Goal: Task Accomplishment & Management: Complete application form

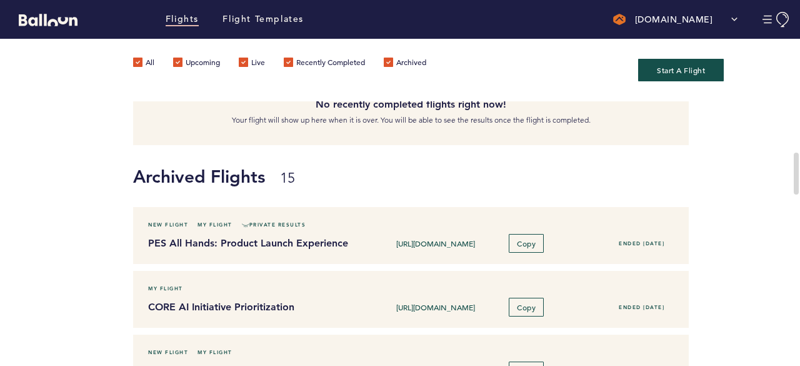
scroll to position [245, 0]
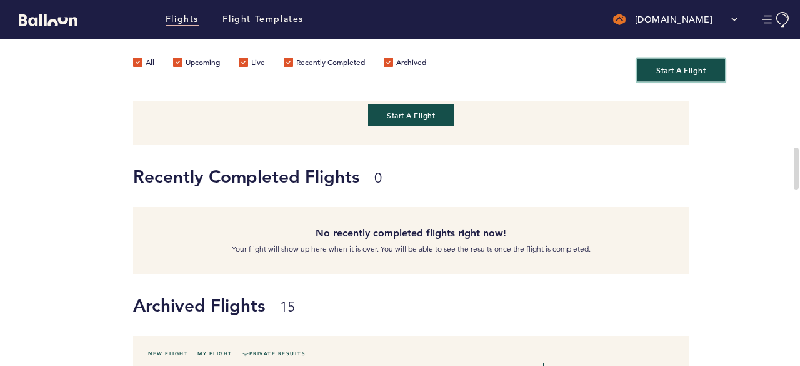
click at [686, 61] on button "Start A Flight" at bounding box center [681, 69] width 88 height 23
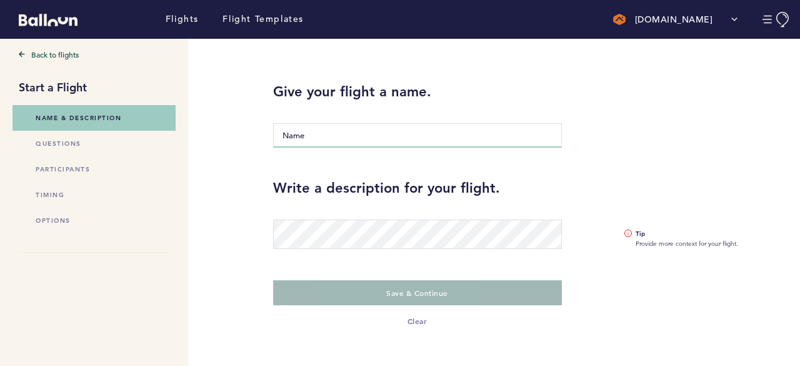
click at [371, 133] on input "Name" at bounding box center [417, 135] width 289 height 24
drag, startPoint x: 369, startPoint y: 149, endPoint x: 368, endPoint y: 128, distance: 21.3
click at [364, 139] on div "Give your flight a name. The name is required" at bounding box center [418, 118] width 308 height 71
click at [368, 128] on input "Name" at bounding box center [417, 135] width 289 height 24
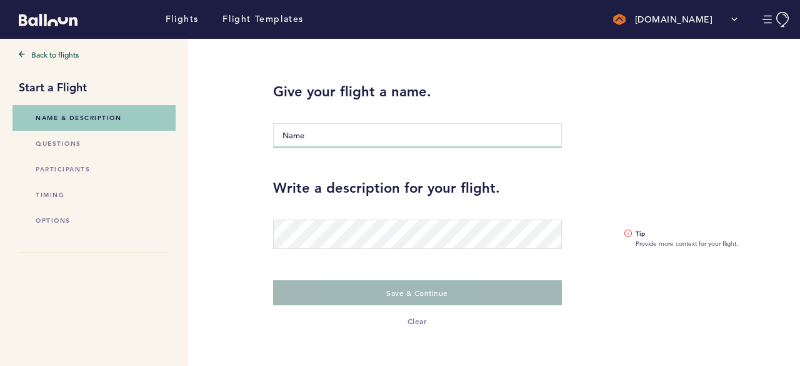
paste input "2025 Objectives & Targets: Feedback Request for Strategic Planning"
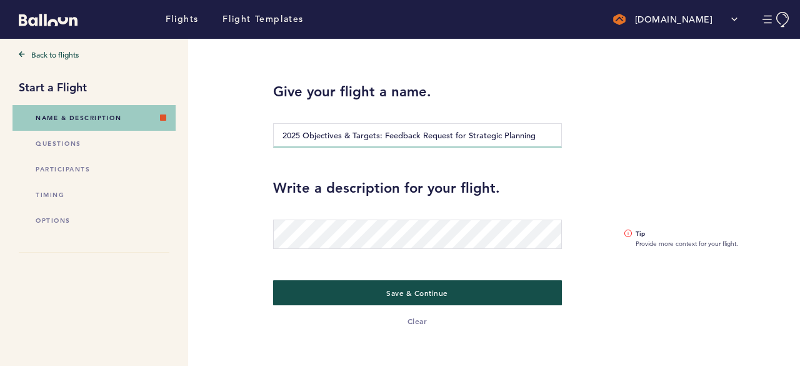
type input "2025 Objectives & Targets: Feedback Request for Strategic Planning"
click at [348, 216] on div at bounding box center [417, 226] width 289 height 45
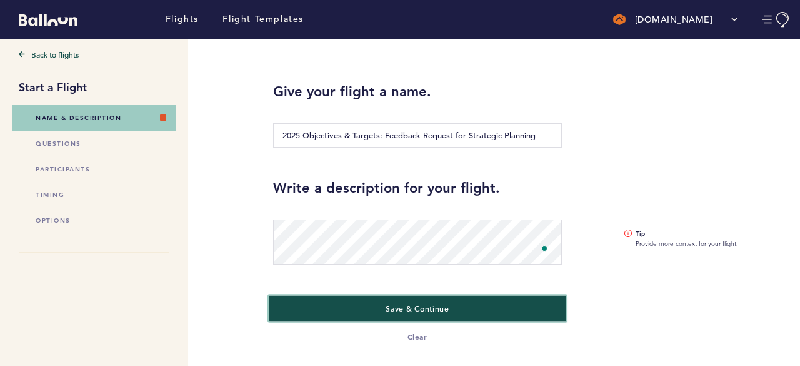
click at [500, 312] on button "Save & Continue" at bounding box center [418, 308] width 298 height 26
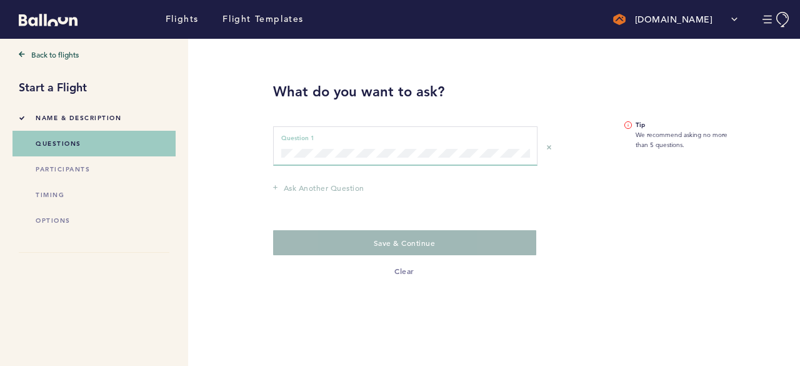
click at [340, 161] on div "Question 1 can not be empty Question 1" at bounding box center [405, 145] width 264 height 39
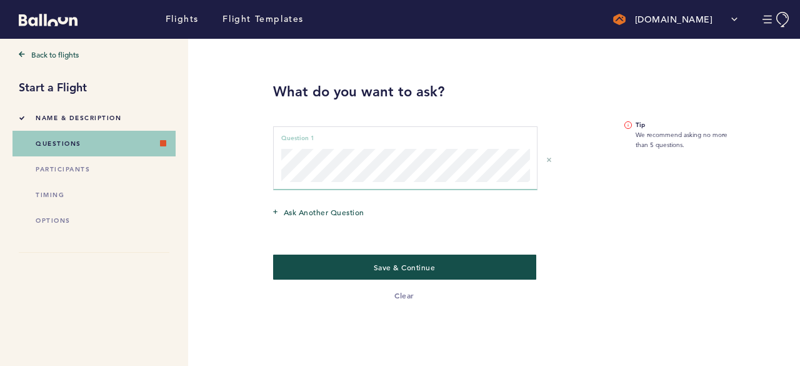
click at [274, 148] on div "Question 1 can not be empty Question 1" at bounding box center [405, 158] width 264 height 64
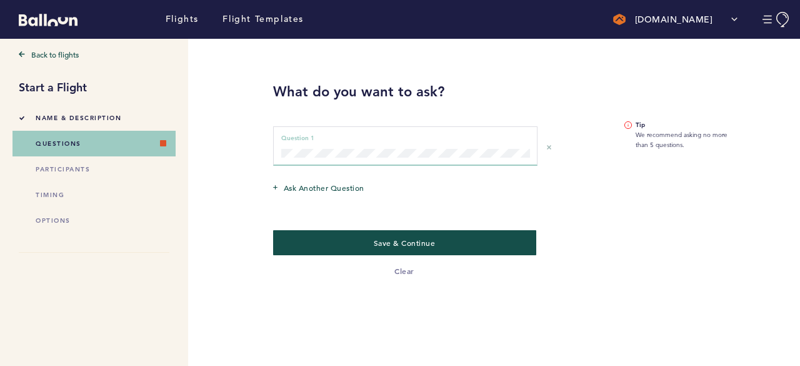
click at [380, 147] on div "Question 1 can not be empty Question 1" at bounding box center [405, 145] width 264 height 39
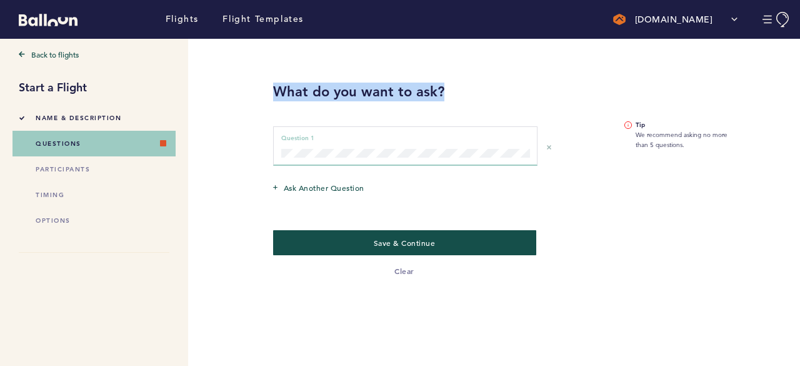
click at [380, 147] on div "Question 1 can not be empty Question 1" at bounding box center [405, 145] width 264 height 39
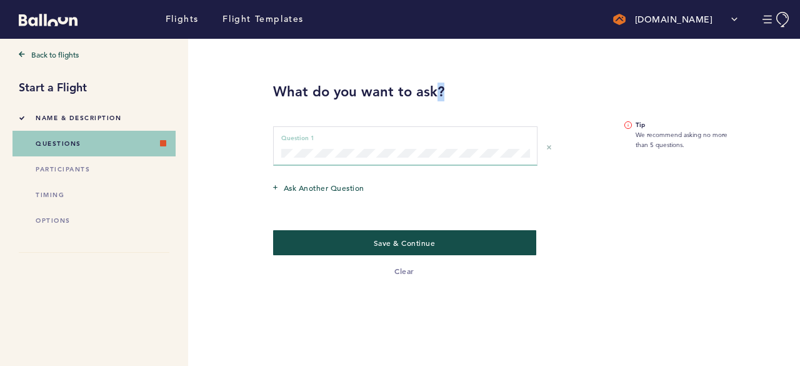
click at [360, 157] on div "Question 1 can not be empty Question 1" at bounding box center [405, 145] width 264 height 39
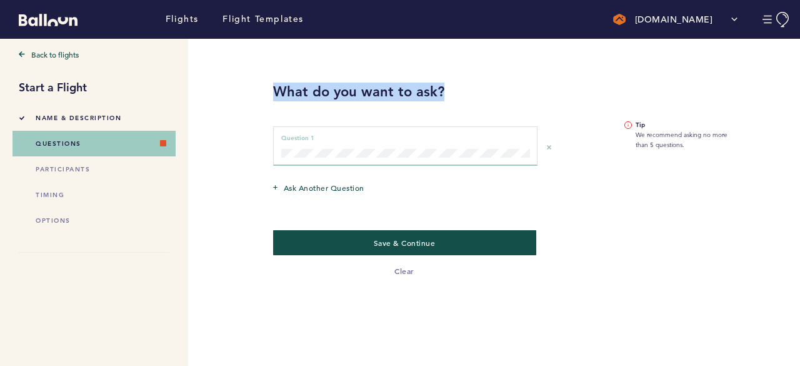
click at [360, 157] on div "Question 1 can not be empty Question 1" at bounding box center [405, 145] width 264 height 39
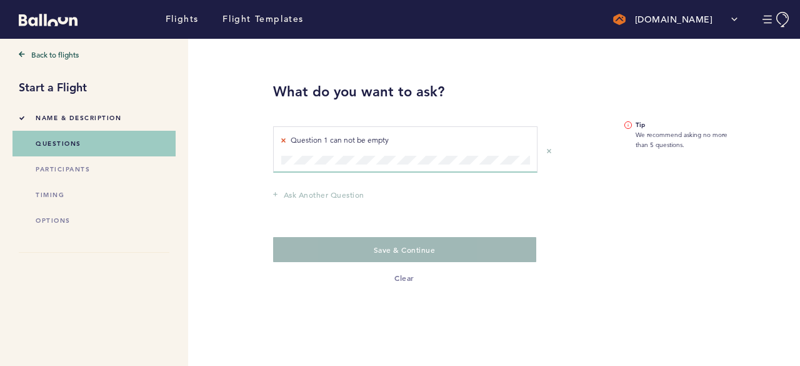
click at [283, 144] on div "Question 1 can not be empty Question 1" at bounding box center [405, 149] width 264 height 46
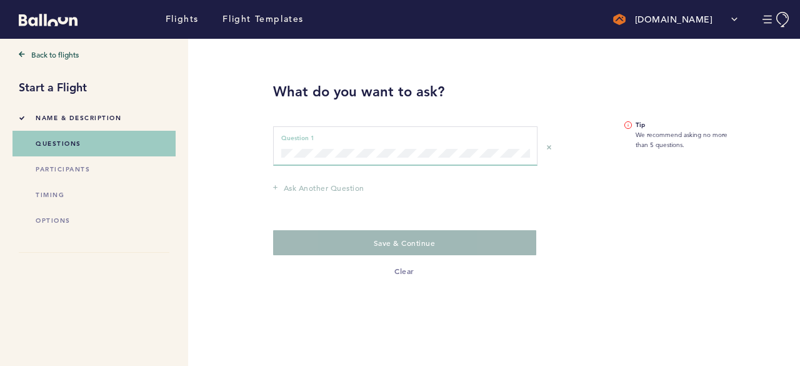
click at [410, 161] on div "Question 1 can not be empty Question 1" at bounding box center [405, 145] width 264 height 39
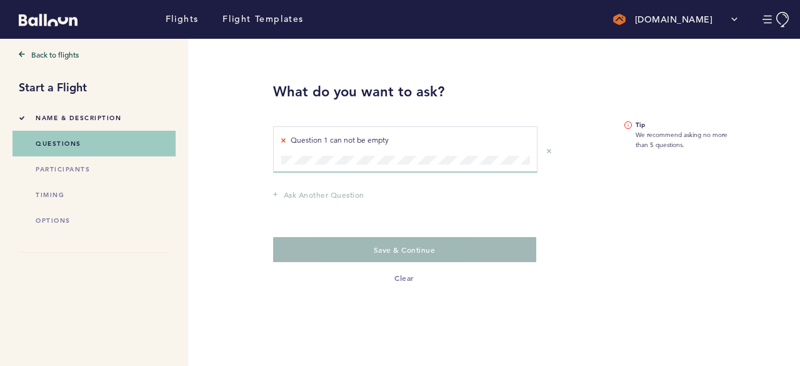
click at [410, 161] on div "Question 1 can not be empty Question 1" at bounding box center [405, 149] width 264 height 46
click at [123, 111] on li "Name & Description" at bounding box center [94, 118] width 151 height 26
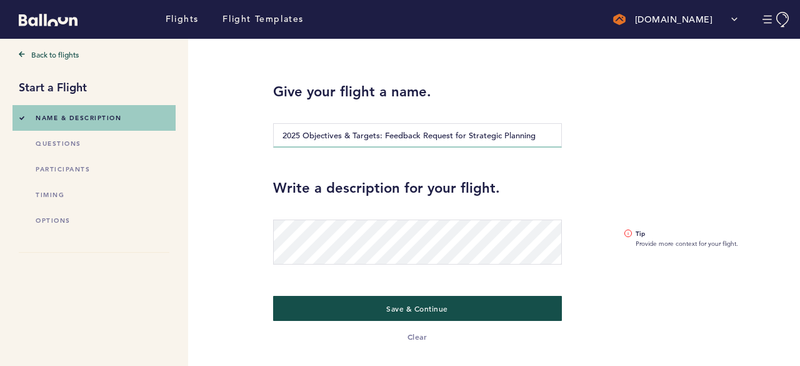
click at [440, 144] on input "2025 Objectives & Targets: Feedback Request for Strategic Planning" at bounding box center [417, 135] width 289 height 24
drag, startPoint x: 381, startPoint y: 136, endPoint x: 570, endPoint y: 152, distance: 190.1
click at [569, 152] on div "Give your flight a name. 2025 Objectives & Targets: Feedback Request for Strate…" at bounding box center [418, 118] width 308 height 71
type input "2025 Objectives & Targets Reflection"
click at [281, 207] on div at bounding box center [417, 234] width 289 height 61
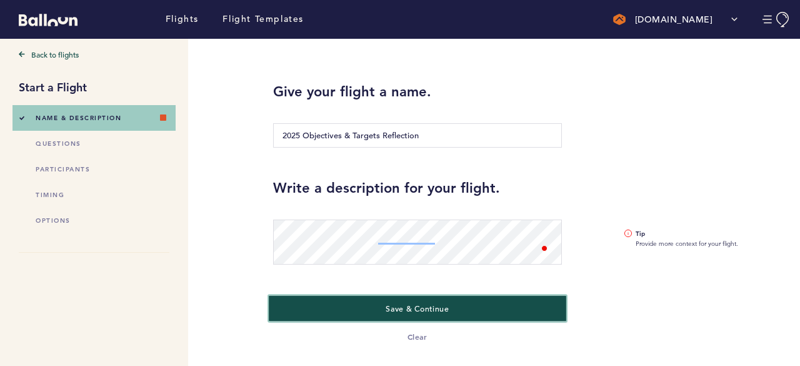
click at [413, 307] on span "Save & Continue" at bounding box center [417, 308] width 63 height 10
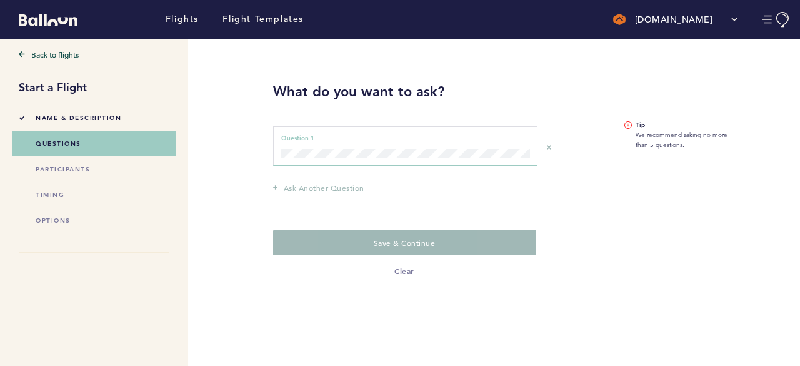
click at [356, 159] on div "Question 1 can not be empty Question 1" at bounding box center [405, 145] width 264 height 39
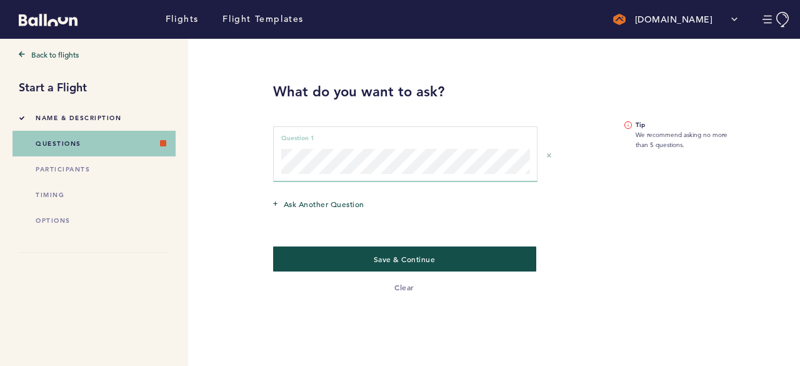
scroll to position [8, 0]
click at [234, 116] on div "Back to flights Start a Flight Name & Description questions participants timing…" at bounding box center [395, 202] width 791 height 327
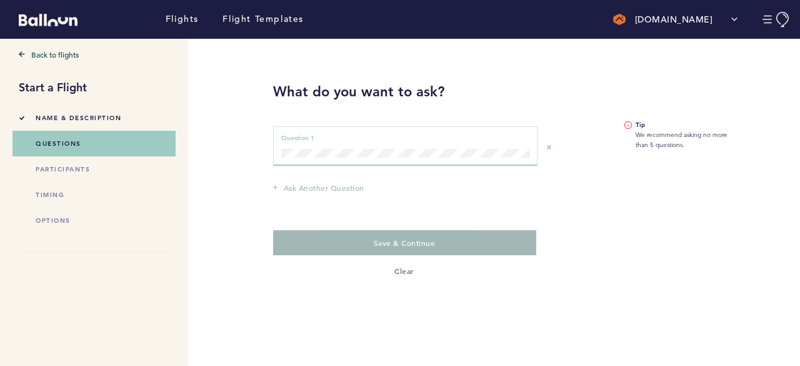
scroll to position [0, 0]
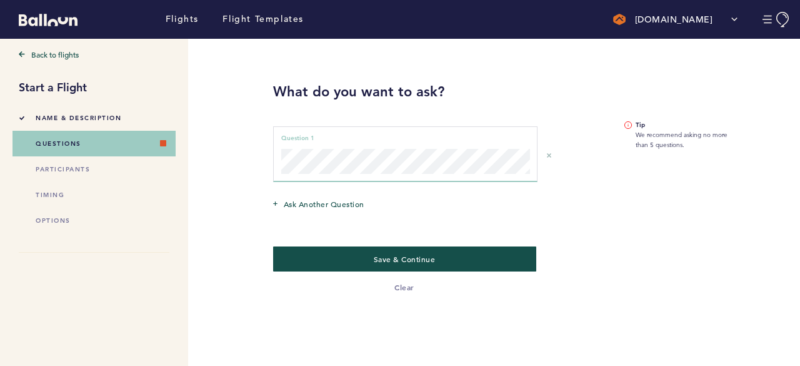
click at [314, 196] on div "Ask another question" at bounding box center [418, 204] width 308 height 33
click at [316, 206] on span "Ask another question" at bounding box center [324, 204] width 81 height 13
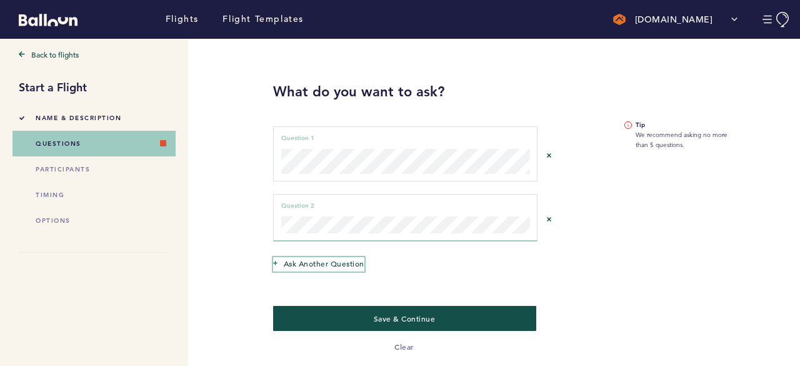
click at [324, 268] on span "Ask another question" at bounding box center [324, 263] width 81 height 13
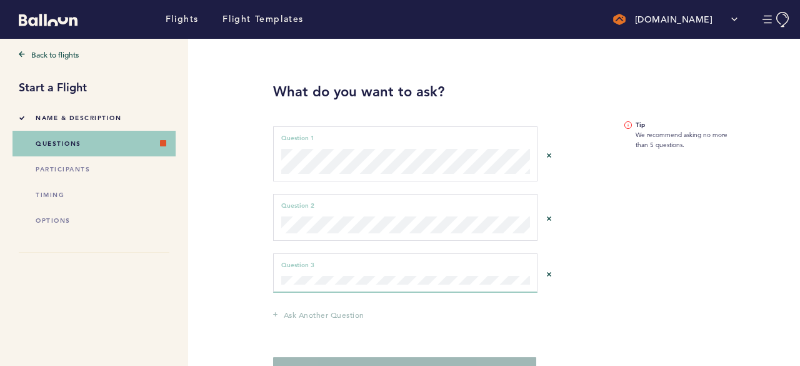
click at [355, 290] on div "Question 3 can not be empty Question 3" at bounding box center [405, 272] width 264 height 39
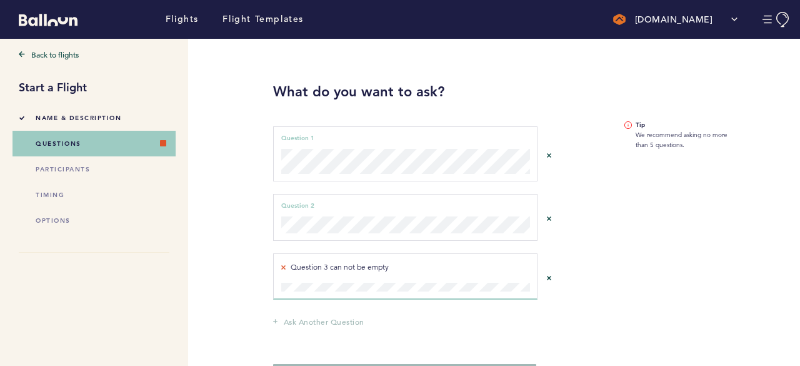
click at [348, 273] on div "Question 3 can not be empty Question 3" at bounding box center [405, 276] width 264 height 46
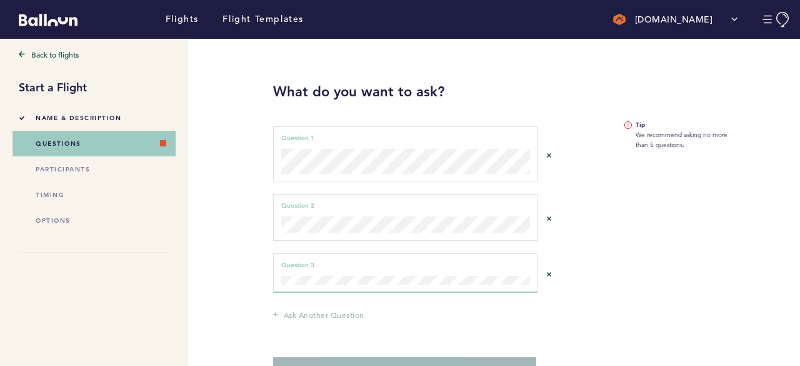
click at [352, 289] on div "Question 3 can not be empty Question 3" at bounding box center [405, 272] width 264 height 39
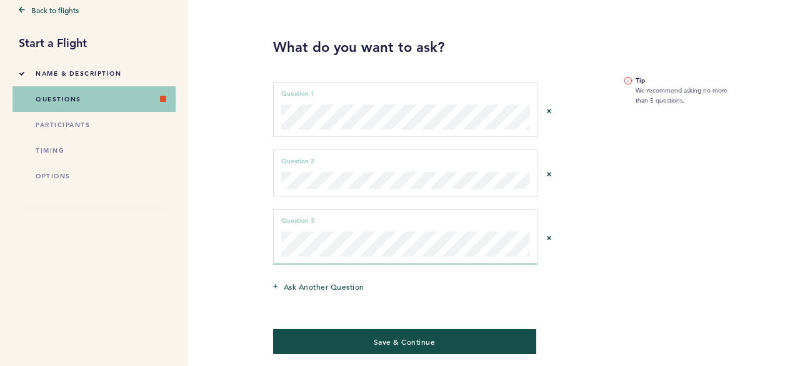
scroll to position [63, 0]
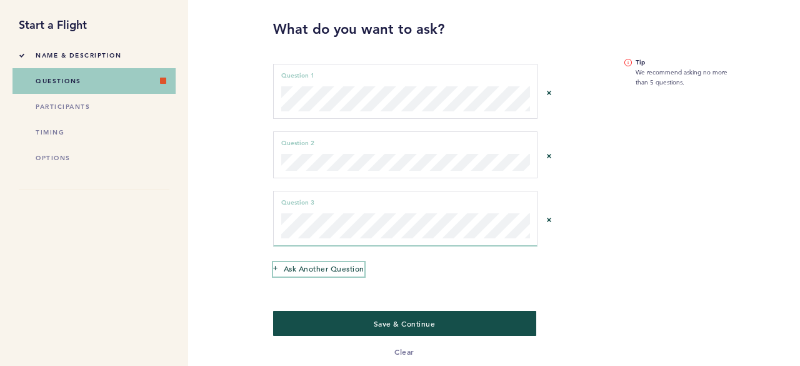
click at [323, 263] on span "Ask another question" at bounding box center [324, 268] width 81 height 13
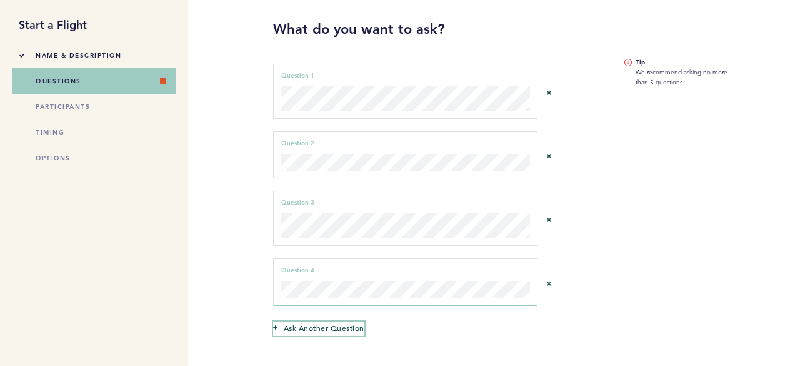
click at [334, 322] on span "Ask another question" at bounding box center [324, 327] width 81 height 13
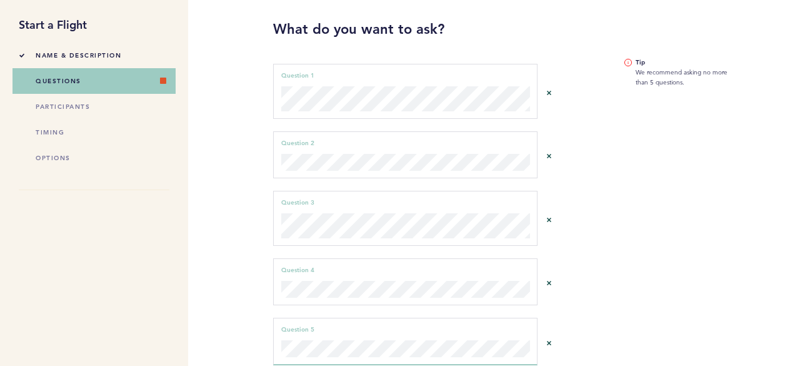
click at [615, 259] on aside "Tip We recommend asking no more than 5 questions." at bounding box center [681, 226] width 132 height 500
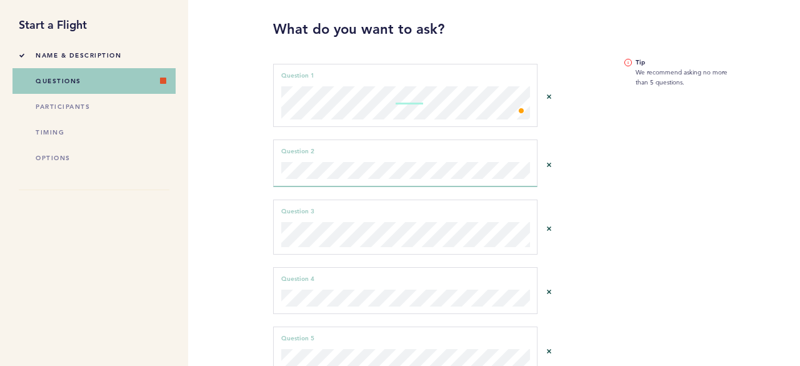
click at [638, 233] on aside "Tip We recommend asking no more than 5 questions." at bounding box center [681, 230] width 132 height 508
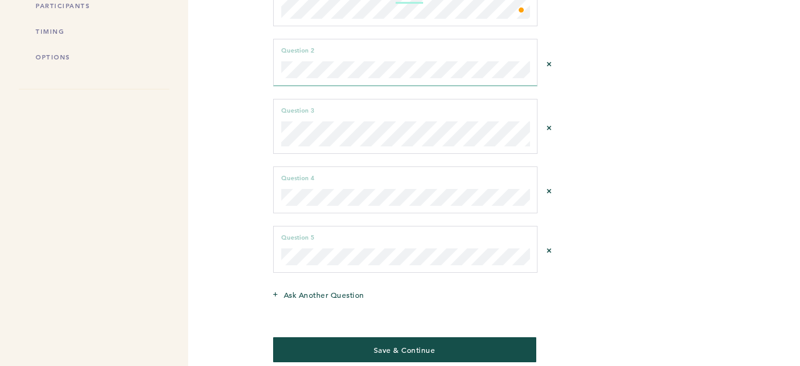
scroll to position [198, 0]
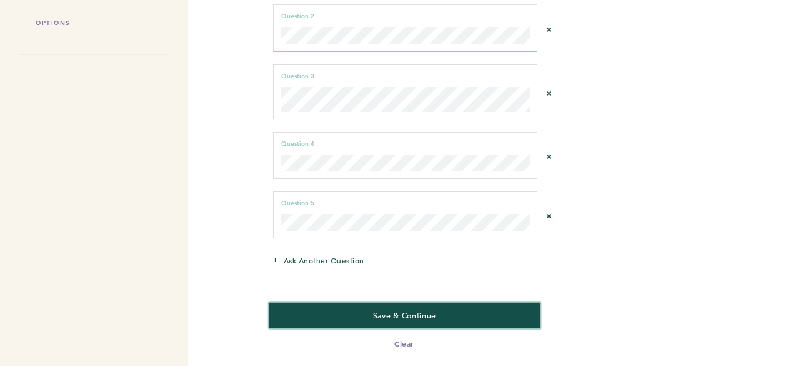
click at [435, 310] on span "Save & Continue" at bounding box center [404, 315] width 63 height 10
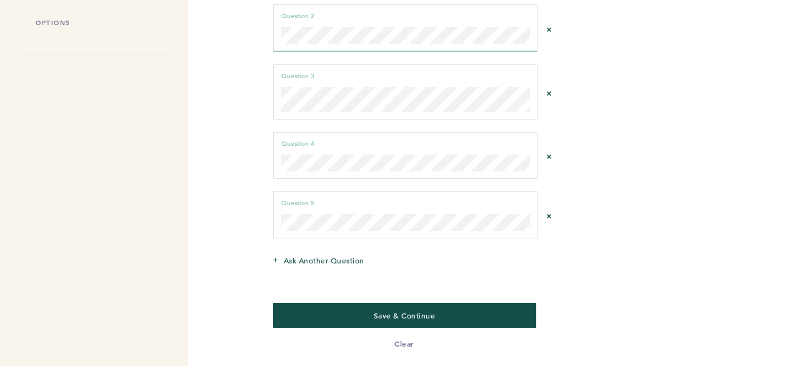
scroll to position [0, 0]
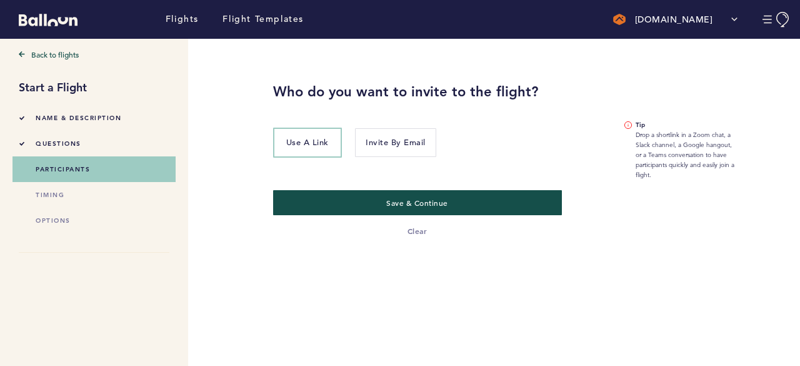
click at [118, 143] on li "questions" at bounding box center [94, 144] width 151 height 26
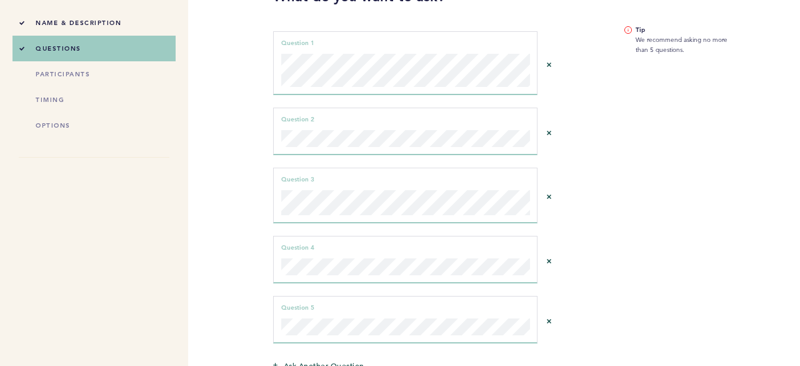
scroll to position [76, 0]
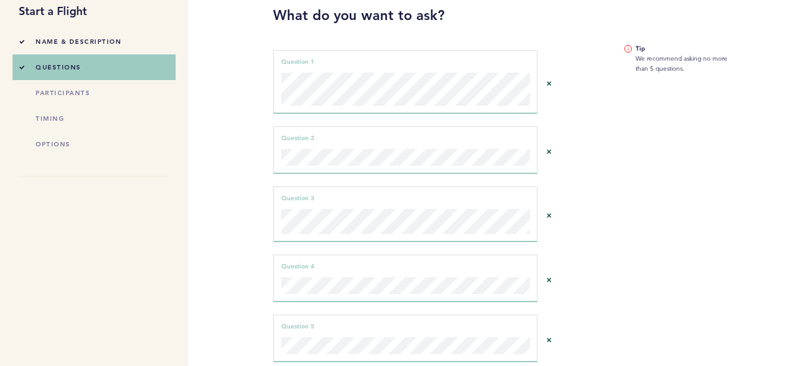
click at [670, 188] on aside "Tip We recommend asking no more than 5 questions." at bounding box center [681, 217] width 132 height 511
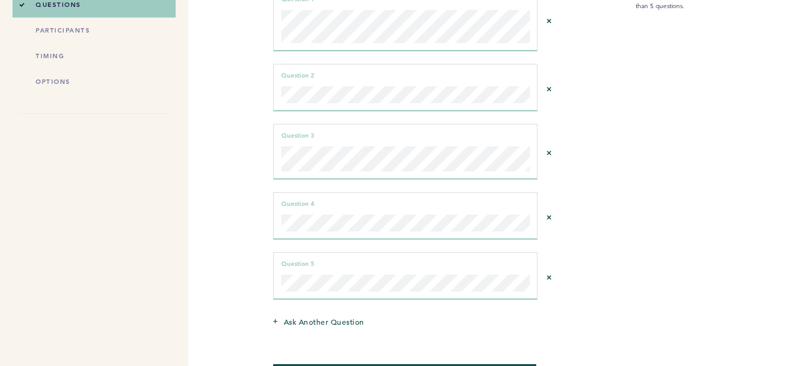
scroll to position [201, 0]
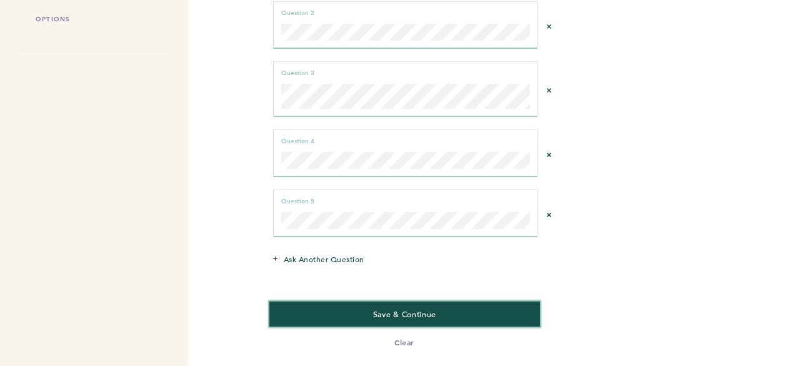
click at [395, 313] on span "Save & Continue" at bounding box center [404, 314] width 63 height 10
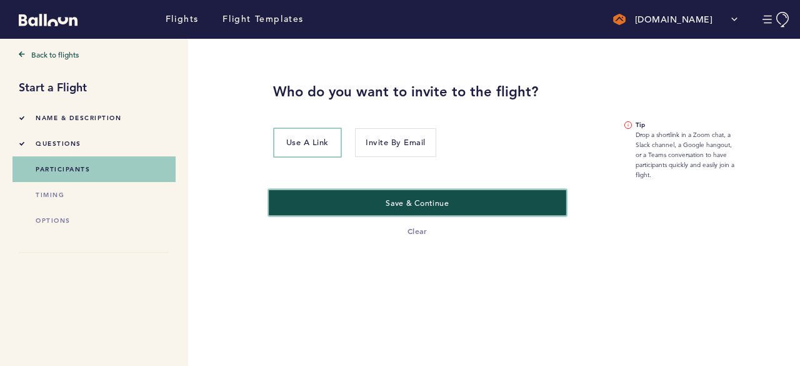
click at [356, 201] on button "Save & Continue" at bounding box center [418, 202] width 298 height 26
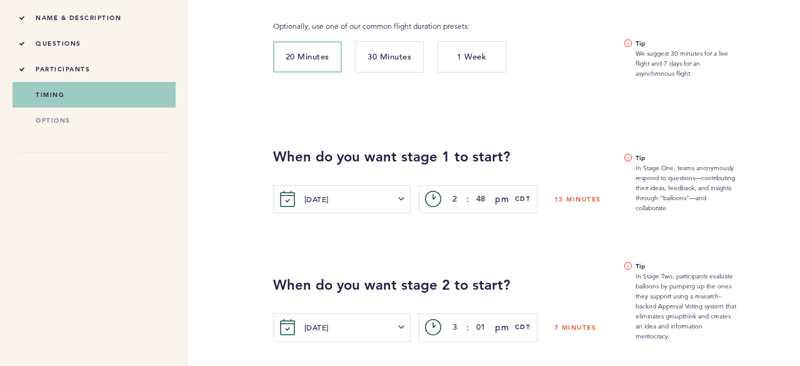
scroll to position [125, 0]
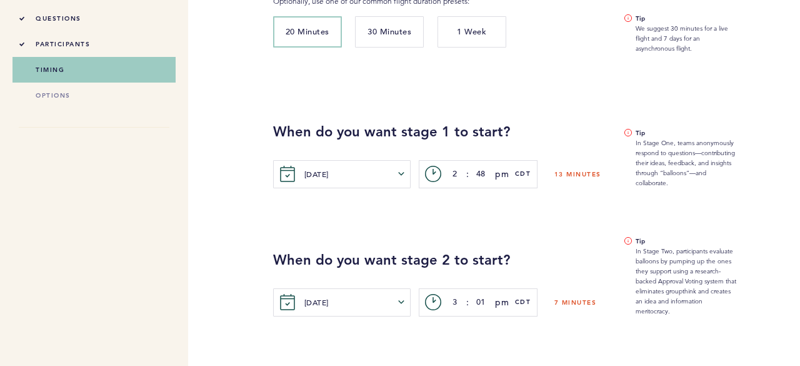
click at [494, 218] on div "When do you want stage 2 to start? [DATE] [PERSON_NAME] Tue Wed Thur Fri Sat Su…" at bounding box center [527, 252] width 527 height 128
click at [457, 46] on button "1 Week" at bounding box center [472, 31] width 69 height 31
type input "6"
type input "48"
type input "2"
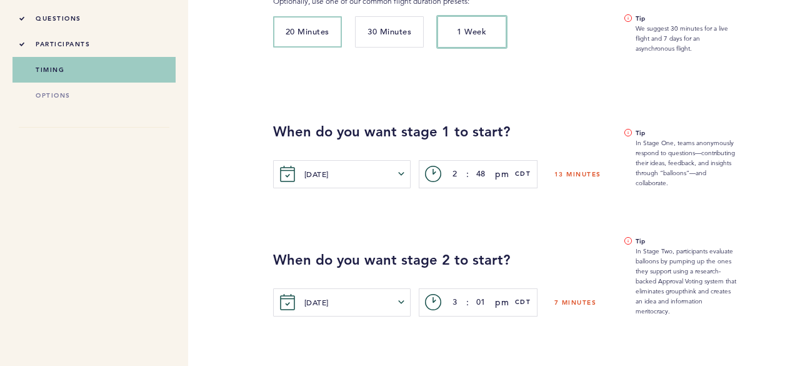
type input "48"
click at [394, 299] on button "[DATE]" at bounding box center [354, 302] width 100 height 23
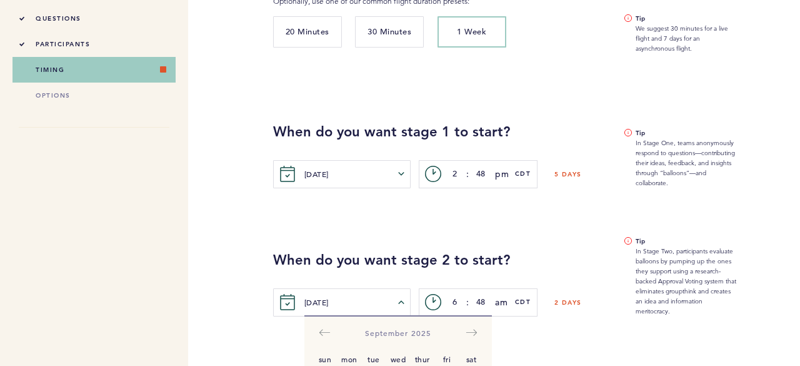
scroll to position [294, 0]
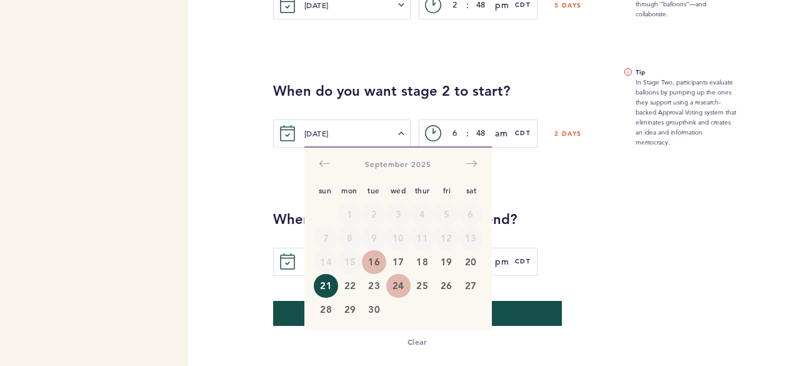
click at [396, 284] on button "24" at bounding box center [398, 286] width 24 height 24
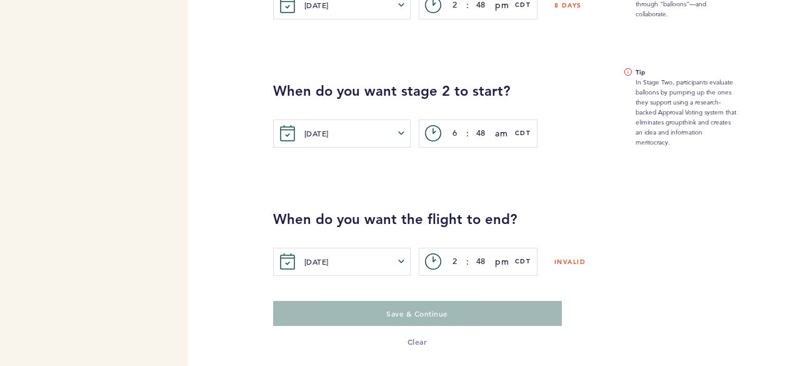
click at [600, 221] on h2 "When do you want the flight to end?" at bounding box center [527, 219] width 508 height 19
click at [396, 257] on button "[DATE]" at bounding box center [354, 261] width 100 height 23
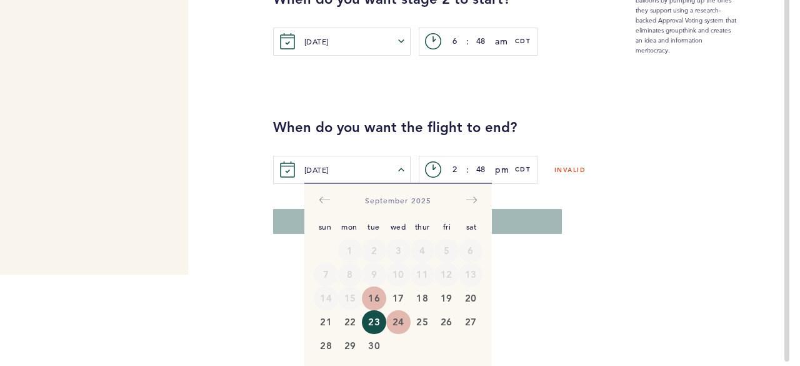
click at [398, 317] on button "24" at bounding box center [398, 322] width 24 height 24
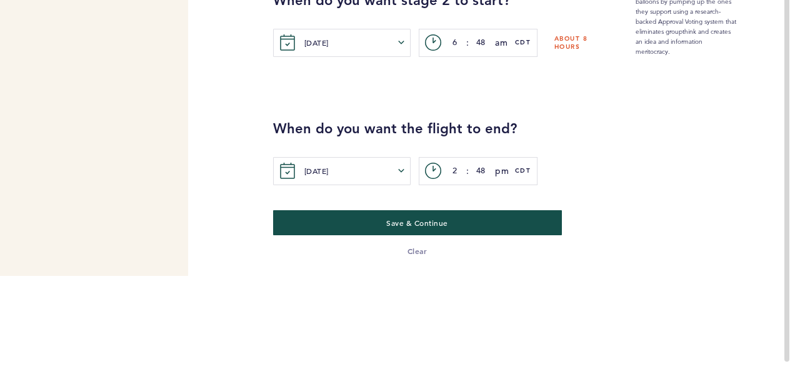
scroll to position [0, 0]
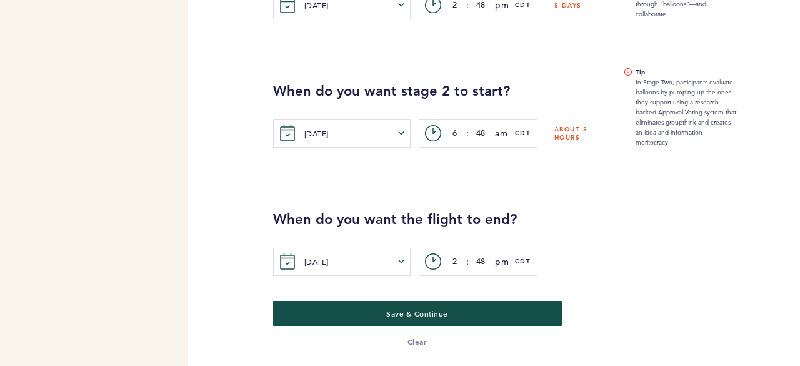
click at [639, 227] on h2 "When do you want the flight to end?" at bounding box center [527, 219] width 508 height 19
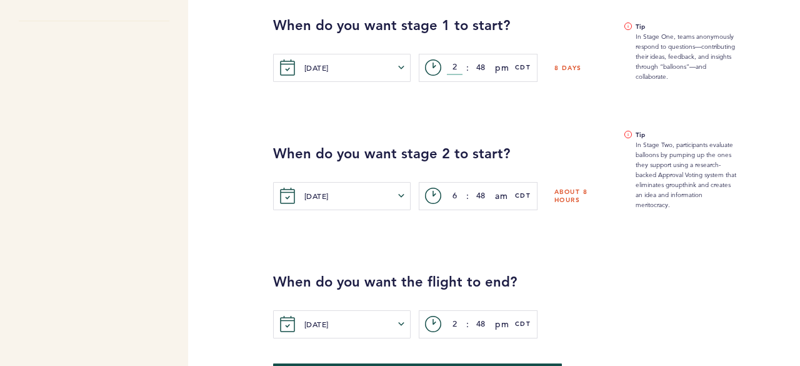
click at [451, 69] on input "2" at bounding box center [455, 67] width 16 height 15
type input "3"
type input "00"
click at [460, 206] on div "c> 6 : 48 am am pm CDT" at bounding box center [478, 196] width 119 height 28
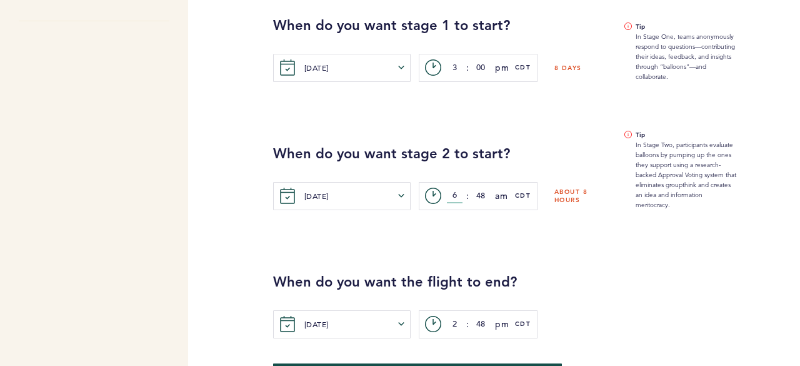
click at [453, 191] on input "6" at bounding box center [455, 195] width 16 height 15
click at [454, 194] on input "6" at bounding box center [455, 195] width 16 height 15
drag, startPoint x: 461, startPoint y: 193, endPoint x: 453, endPoint y: 193, distance: 8.8
click at [453, 193] on input "6" at bounding box center [455, 195] width 16 height 15
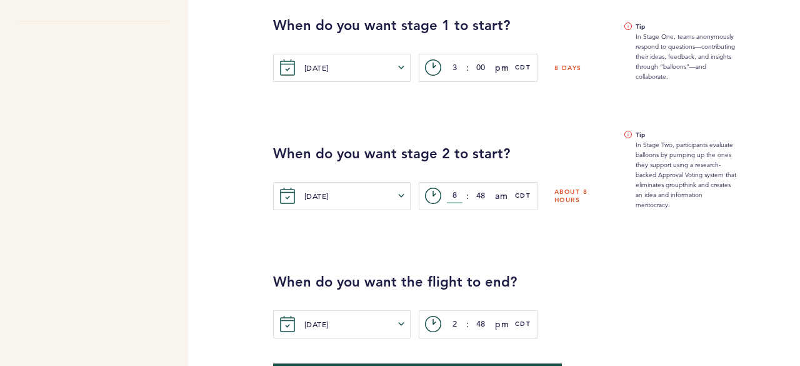
type input "8"
type input "00"
click at [513, 231] on div "When do you want the flight to end? [DATE] Sun Mon Tue Wed Thur Fri Sat [DATE] …" at bounding box center [527, 274] width 527 height 128
click at [454, 323] on input "2" at bounding box center [455, 323] width 16 height 15
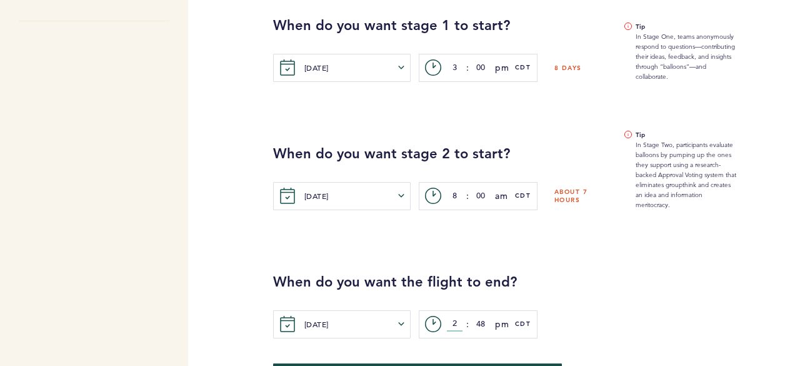
click at [454, 323] on input "2" at bounding box center [455, 323] width 16 height 15
click at [368, 331] on button "[DATE]" at bounding box center [354, 324] width 100 height 23
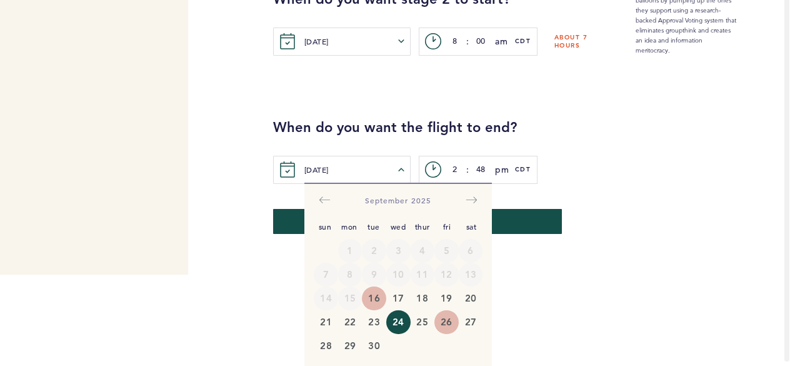
click at [446, 328] on button "26" at bounding box center [446, 322] width 24 height 24
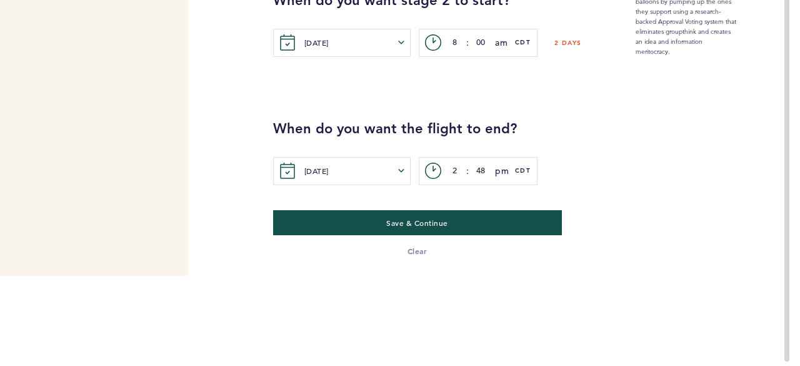
scroll to position [0, 0]
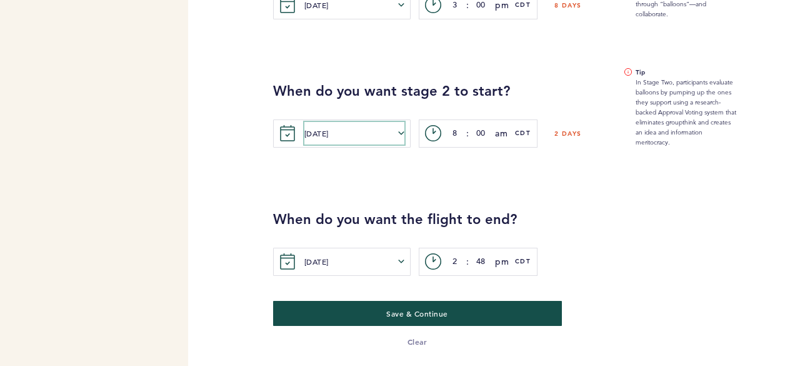
click at [398, 138] on button "[DATE]" at bounding box center [354, 133] width 100 height 23
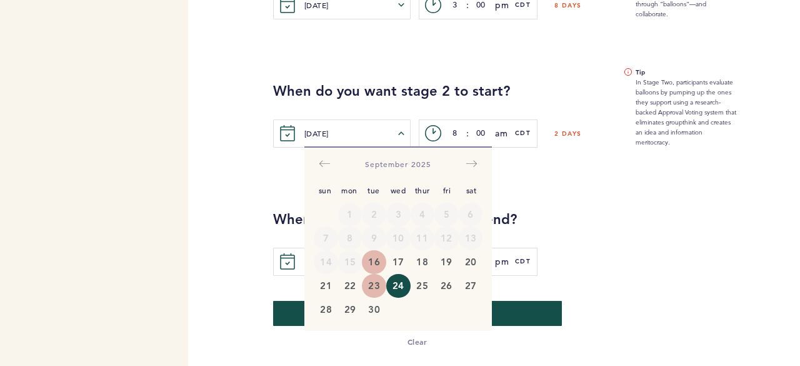
click at [375, 286] on button "23" at bounding box center [374, 286] width 24 height 24
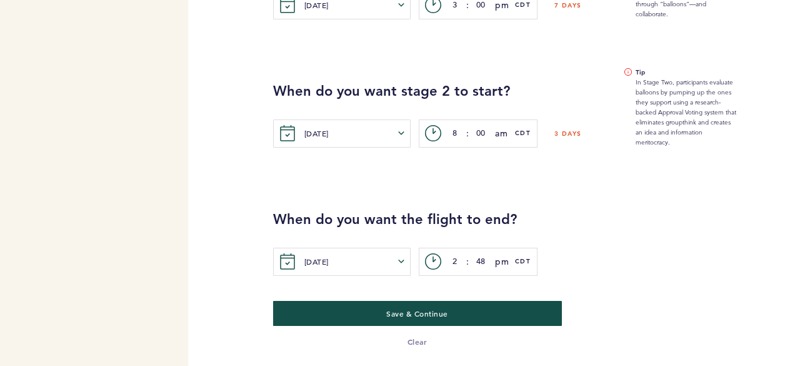
click at [540, 191] on div "When do you want the flight to end? [DATE] [PERSON_NAME] Tue Wed Thur Fri Sat […" at bounding box center [527, 212] width 527 height 128
click at [408, 263] on div "[DATE] [PERSON_NAME] Tue Wed Thur Fri Sat [DATE] 1 2 3 4 5 6 7 8 9 10 11 12 13 …" at bounding box center [342, 262] width 138 height 28
click at [394, 264] on button "[DATE]" at bounding box center [354, 261] width 100 height 23
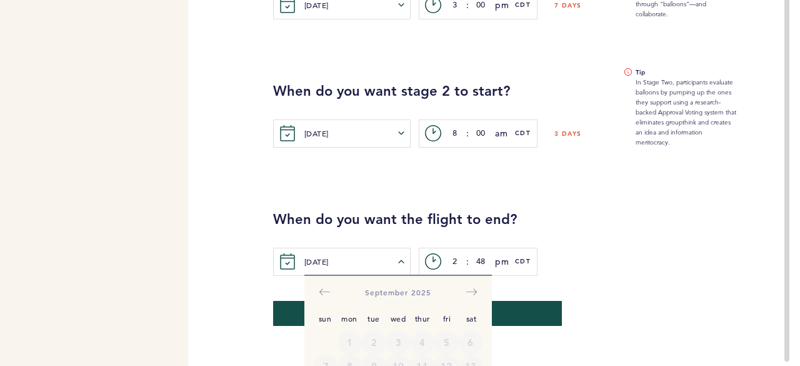
scroll to position [92, 0]
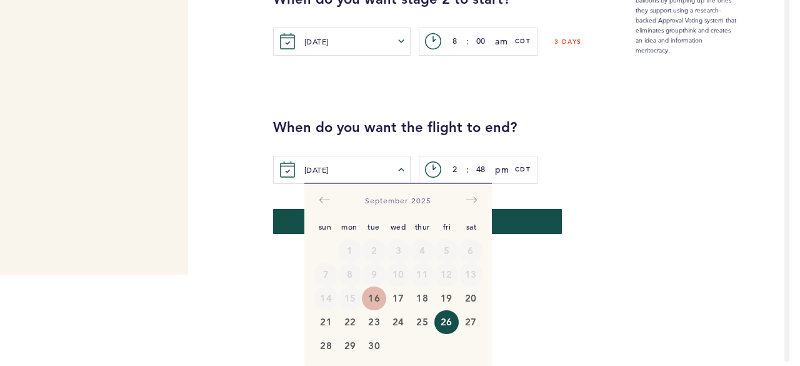
click at [578, 198] on div "Save & Continue Clear" at bounding box center [527, 220] width 527 height 72
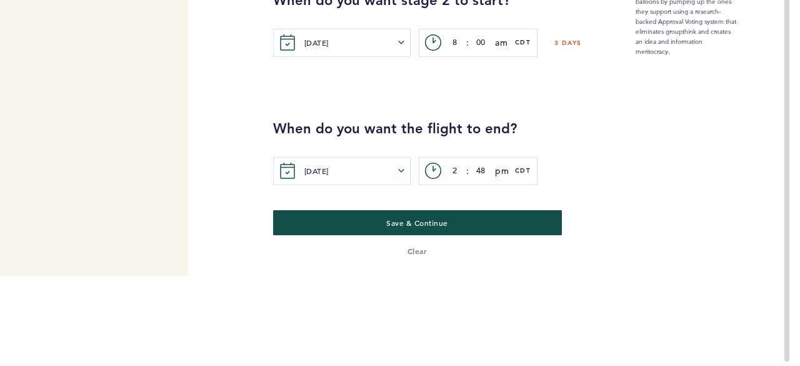
scroll to position [0, 0]
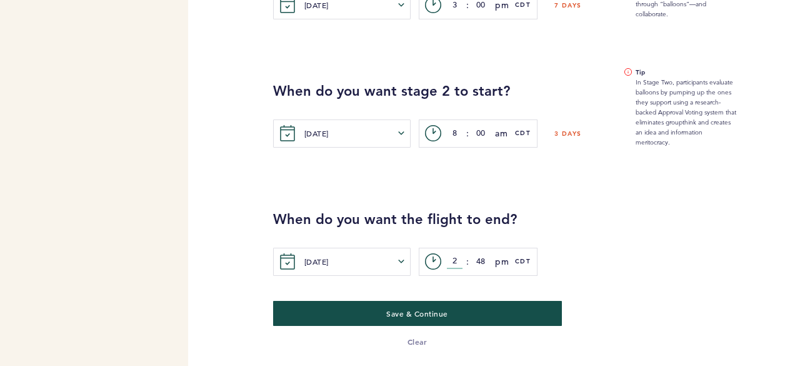
click at [455, 260] on input "2" at bounding box center [455, 261] width 16 height 15
type input "8"
type input "00"
click at [499, 258] on span "pm" at bounding box center [502, 261] width 14 height 15
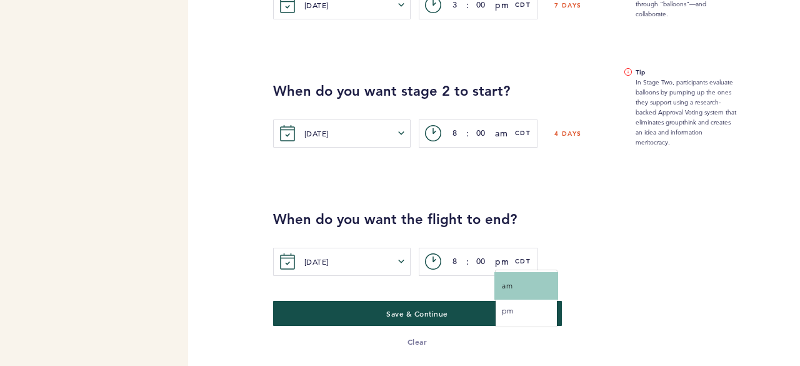
click at [544, 283] on button "am" at bounding box center [526, 285] width 61 height 25
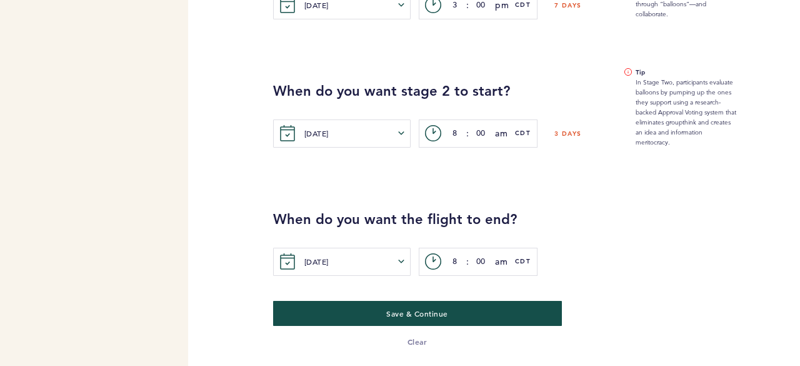
click at [658, 260] on div "[DATE] [PERSON_NAME] Tue Wed Thur Fri Sat [DATE] 1 2 3 4 5 6 7 8 9 10 11 12 13 …" at bounding box center [527, 262] width 508 height 28
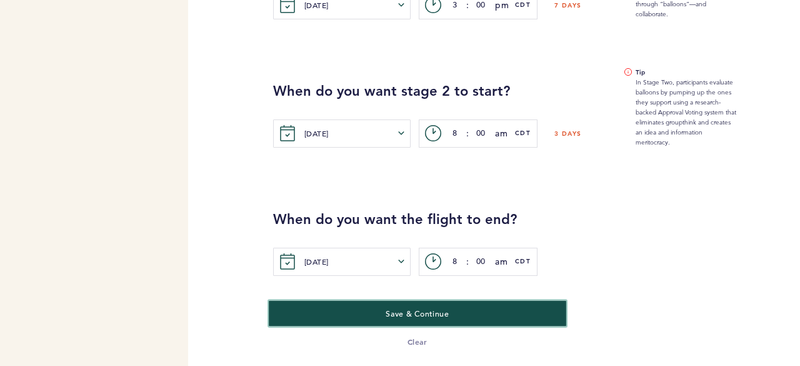
click at [542, 313] on button "Save & Continue" at bounding box center [418, 313] width 298 height 26
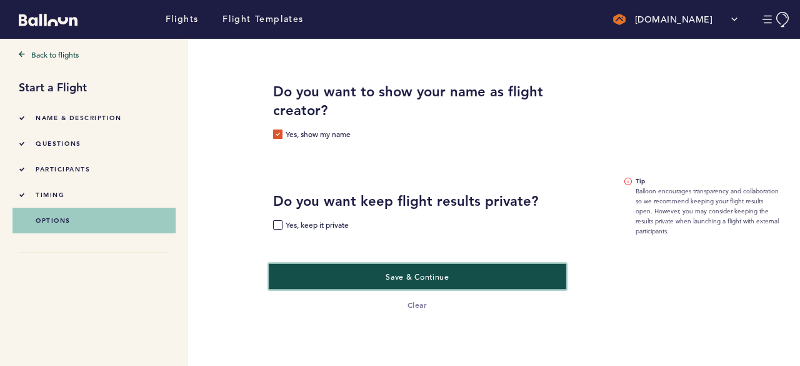
click at [359, 273] on button "Save & Continue" at bounding box center [418, 276] width 298 height 26
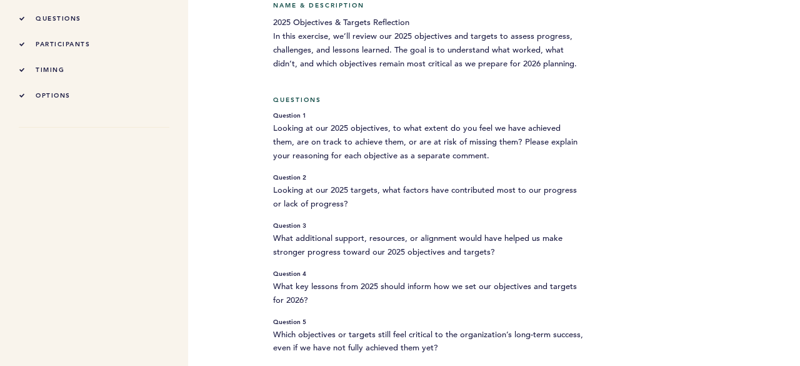
scroll to position [143, 0]
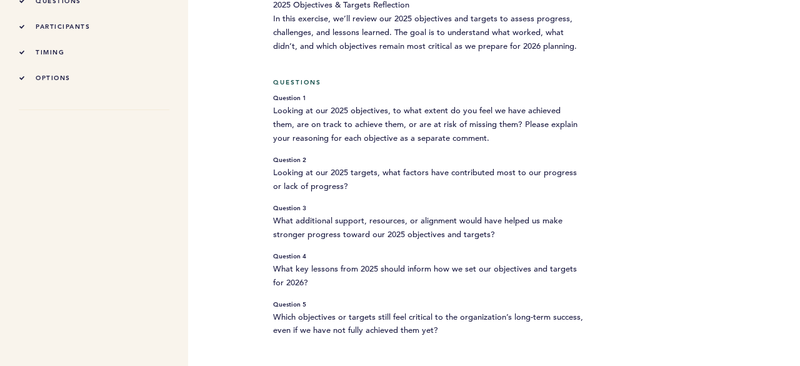
click at [623, 208] on div "Back to flights Start a Flight Name & Description questions participants timing…" at bounding box center [395, 289] width 791 height 786
click at [609, 160] on div "Back to flights Start a Flight Name & Description questions participants timing…" at bounding box center [395, 289] width 791 height 786
click at [733, 79] on div "Back to flights Start a Flight Name & Description questions participants timing…" at bounding box center [395, 289] width 791 height 786
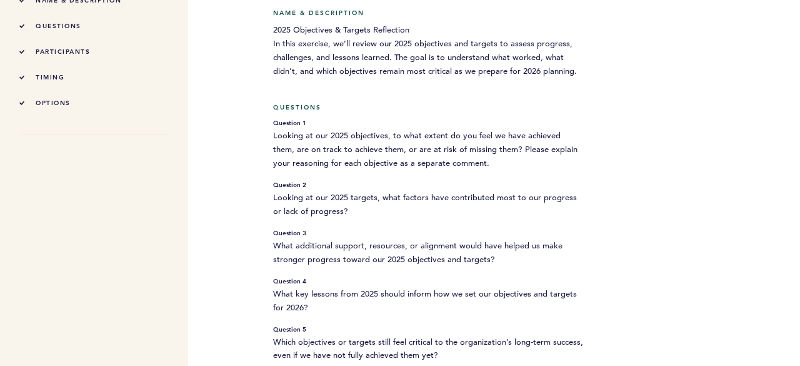
click at [491, 188] on small "Question 2" at bounding box center [428, 184] width 311 height 11
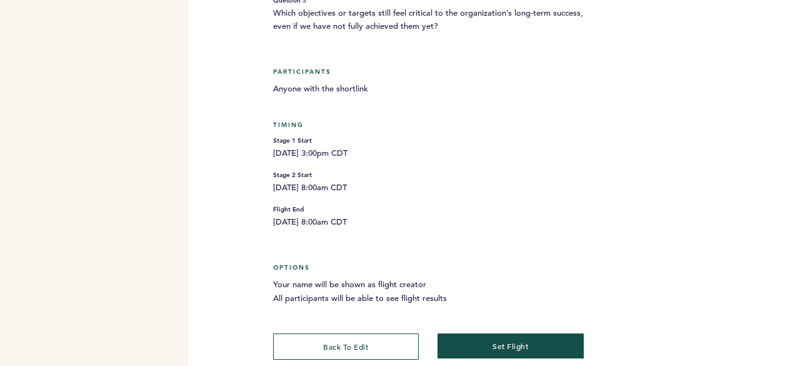
scroll to position [455, 0]
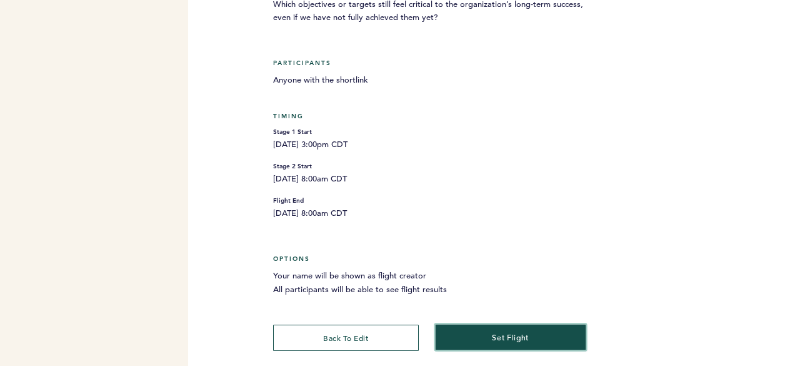
click at [510, 324] on button "set flight" at bounding box center [511, 337] width 151 height 26
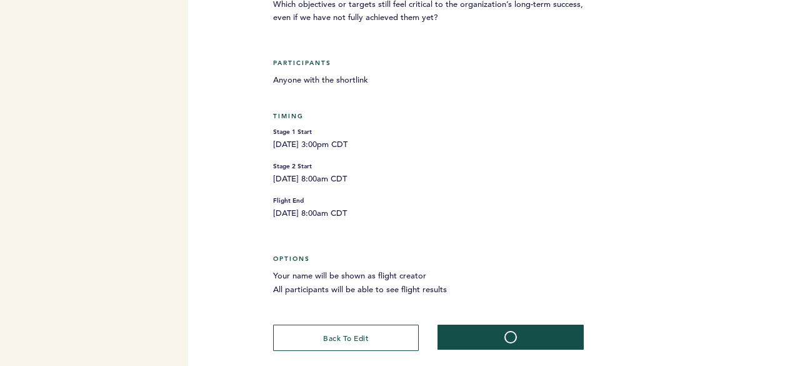
scroll to position [0, 0]
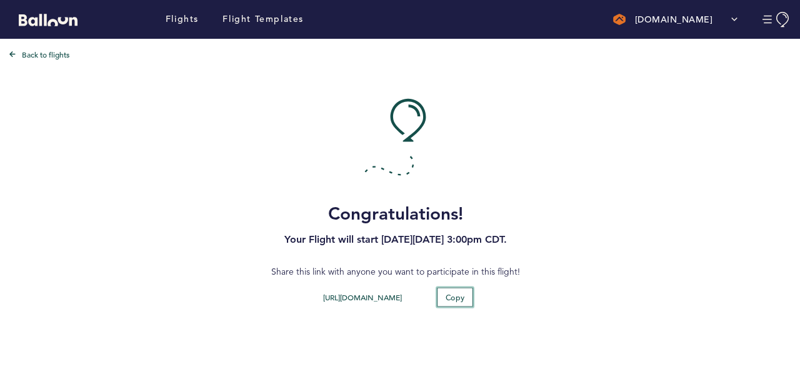
click at [449, 295] on span "Copy" at bounding box center [454, 296] width 19 height 10
